Goal: Transaction & Acquisition: Book appointment/travel/reservation

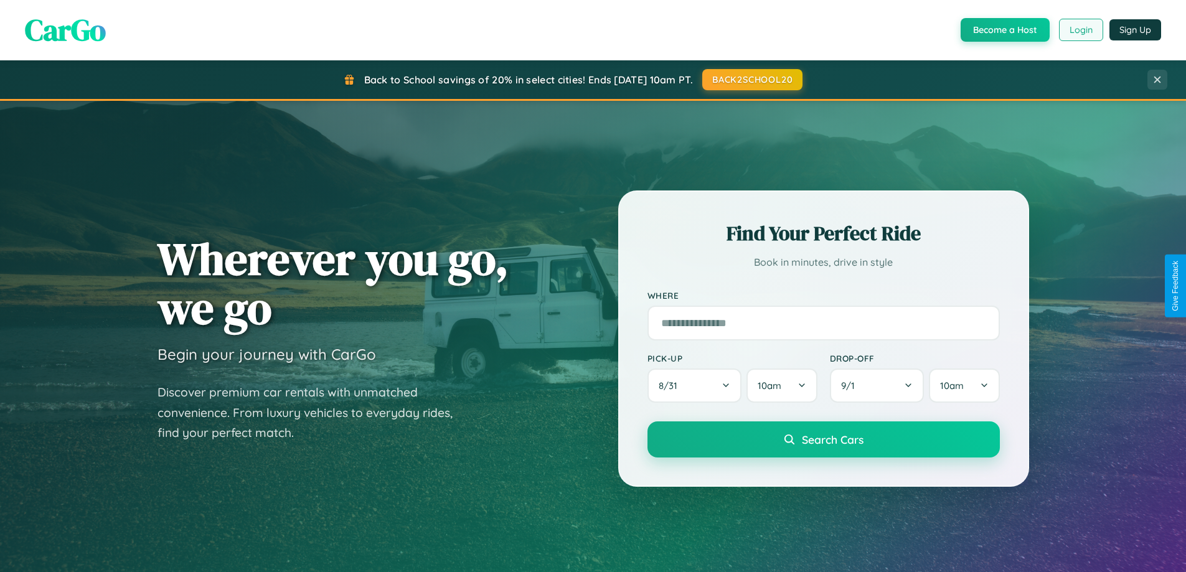
click at [1080, 30] on button "Login" at bounding box center [1081, 30] width 44 height 22
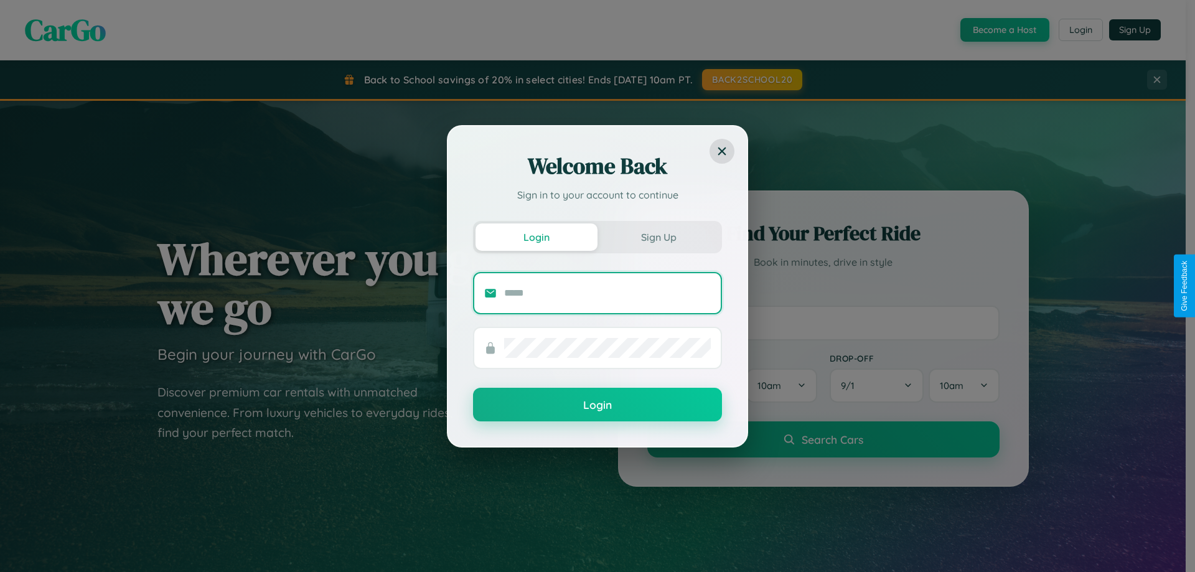
click at [608, 293] on input "text" at bounding box center [607, 293] width 207 height 20
type input "**********"
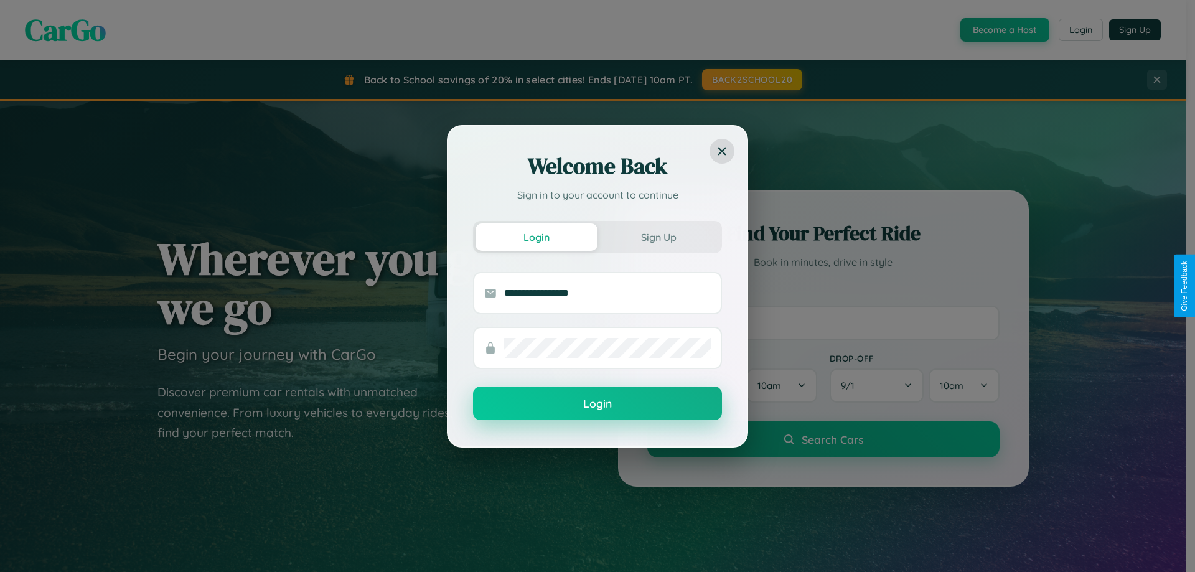
click at [598, 404] on button "Login" at bounding box center [597, 404] width 249 height 34
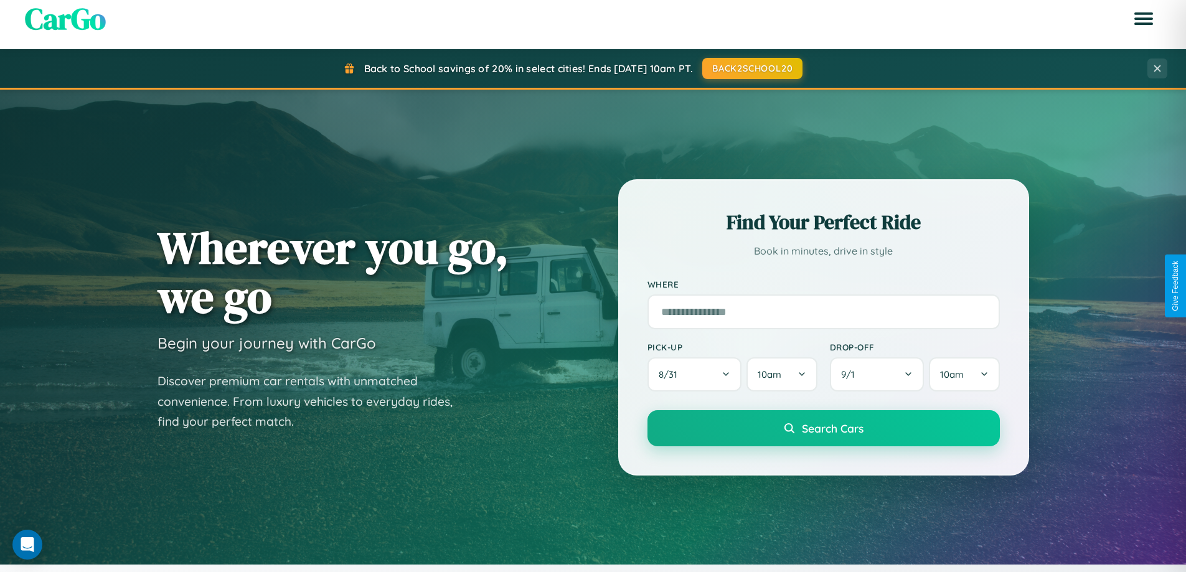
scroll to position [537, 0]
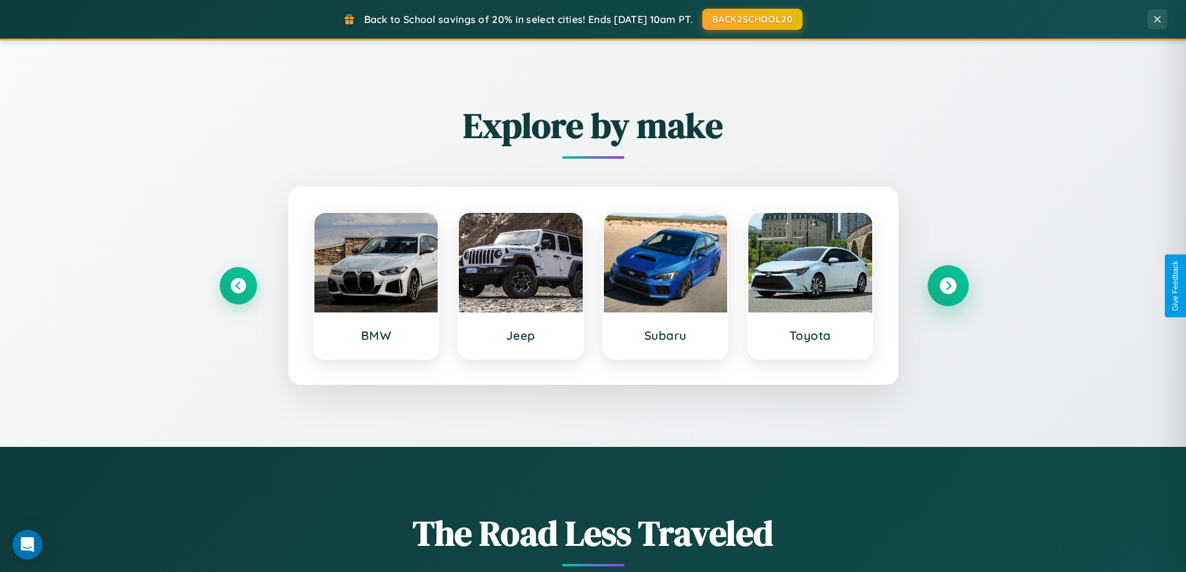
click at [947, 286] on icon at bounding box center [947, 286] width 17 height 17
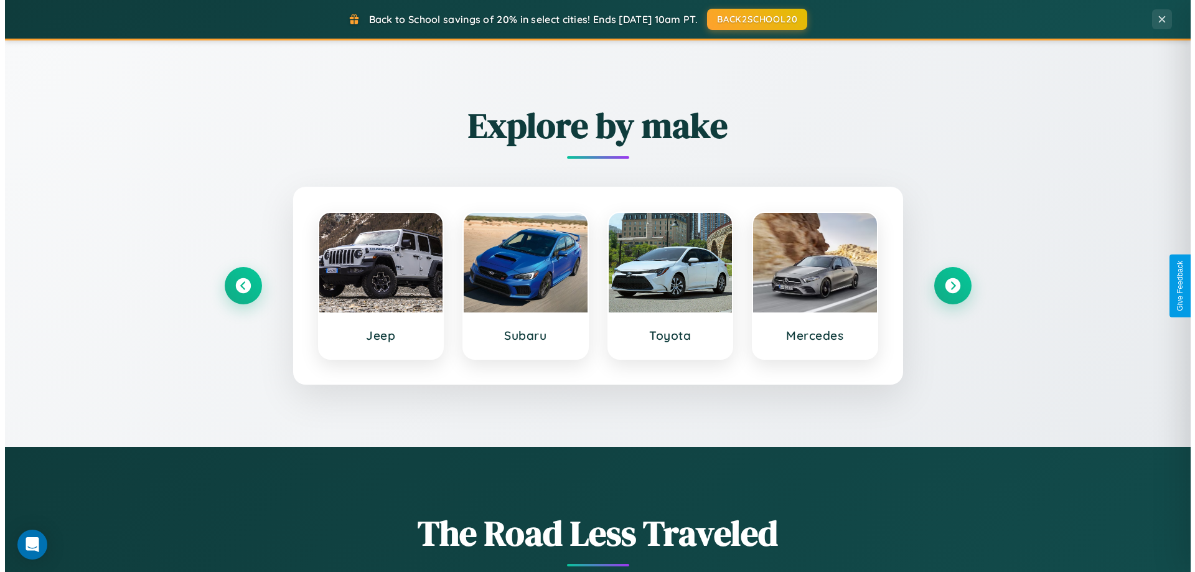
scroll to position [0, 0]
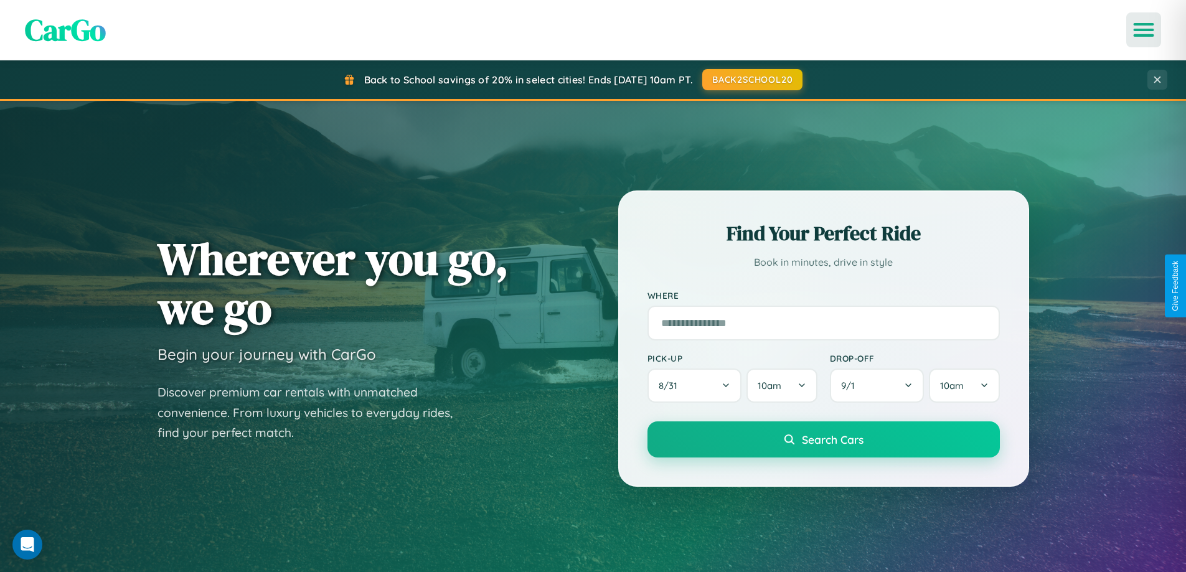
click at [1144, 30] on icon "Open menu" at bounding box center [1144, 29] width 18 height 11
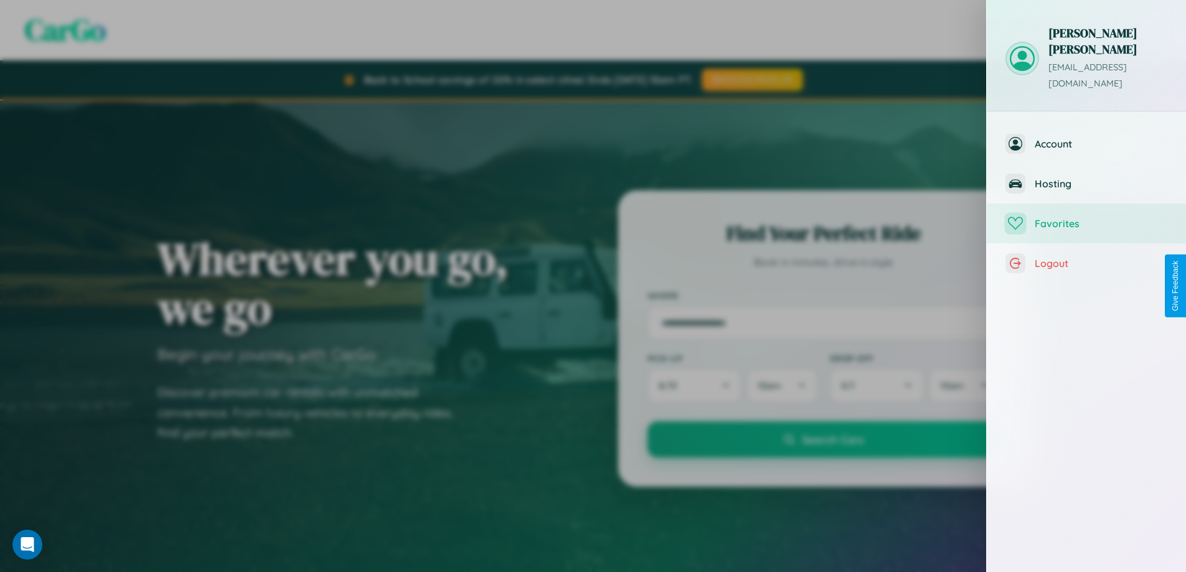
click at [1086, 217] on span "Favorites" at bounding box center [1101, 223] width 133 height 12
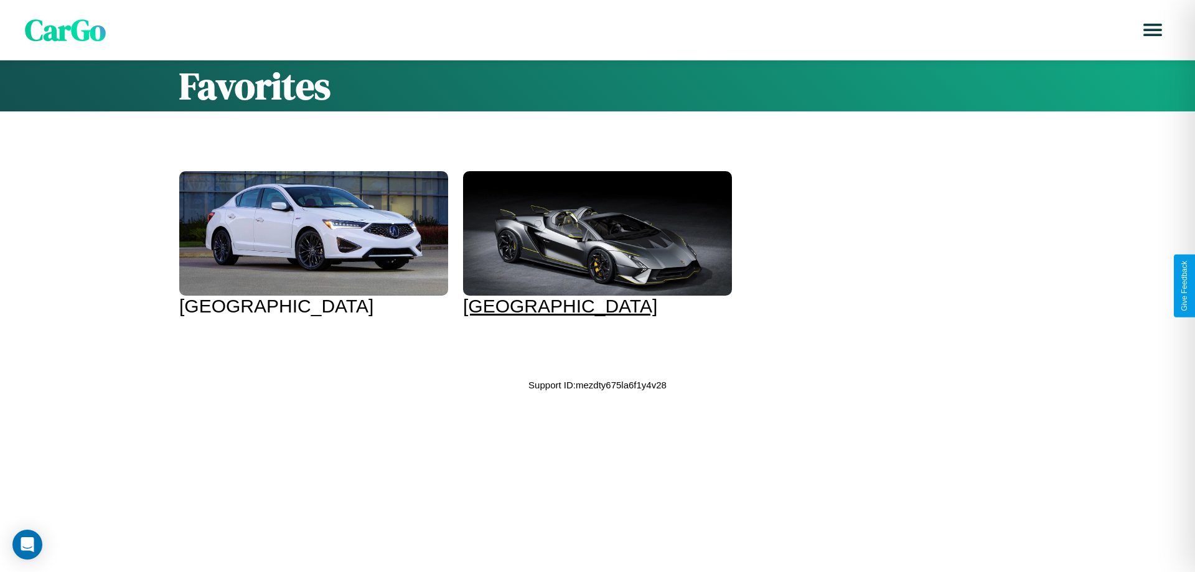
click at [585, 244] on div at bounding box center [597, 233] width 269 height 124
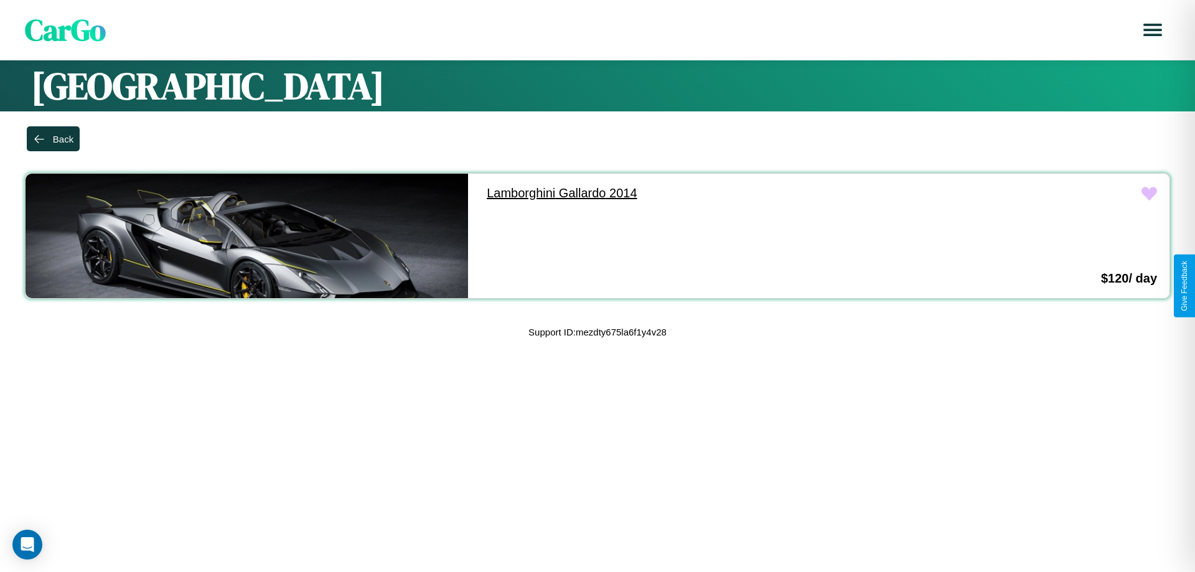
click at [690, 193] on link "Lamborghini Gallardo 2014" at bounding box center [695, 193] width 443 height 39
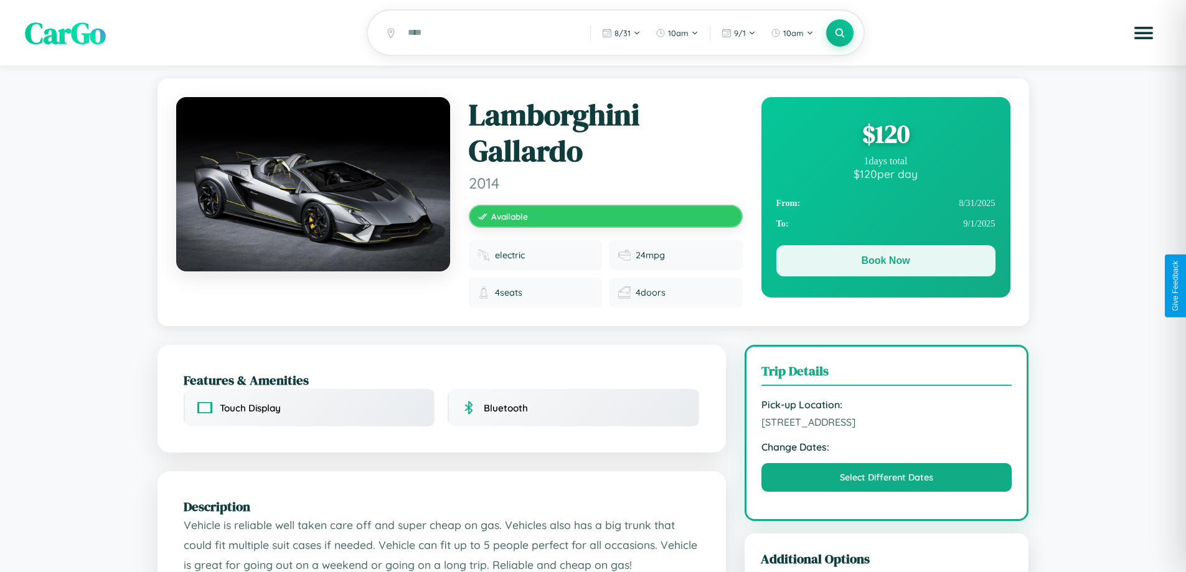
click at [885, 263] on button "Book Now" at bounding box center [885, 260] width 219 height 31
